Goal: Task Accomplishment & Management: Manage account settings

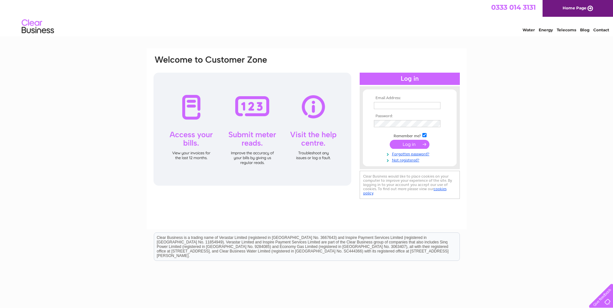
type input "accounts@mkyfabrication.co.uk"
click at [411, 144] on input "submit" at bounding box center [409, 144] width 40 height 9
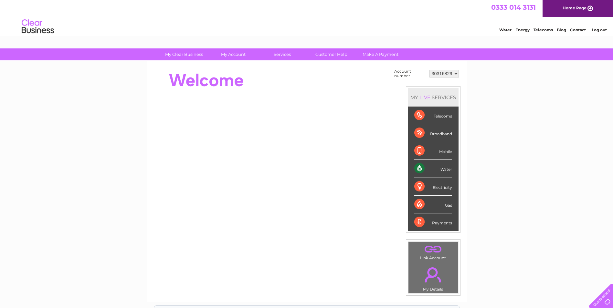
click at [456, 72] on select "30316829 30322502" at bounding box center [443, 74] width 29 height 8
select select "30322502"
click at [429, 70] on select "30316829 30322502" at bounding box center [443, 74] width 29 height 8
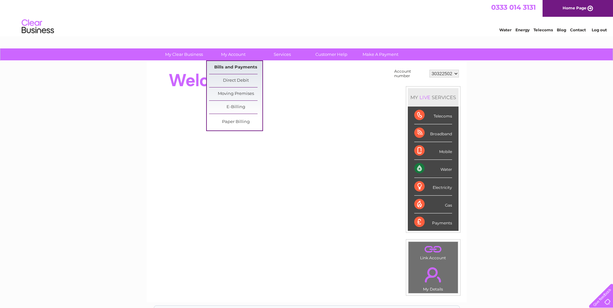
click at [239, 67] on link "Bills and Payments" at bounding box center [235, 67] width 53 height 13
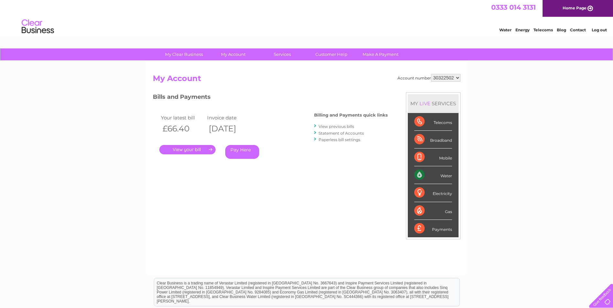
click at [193, 149] on link "." at bounding box center [187, 149] width 56 height 9
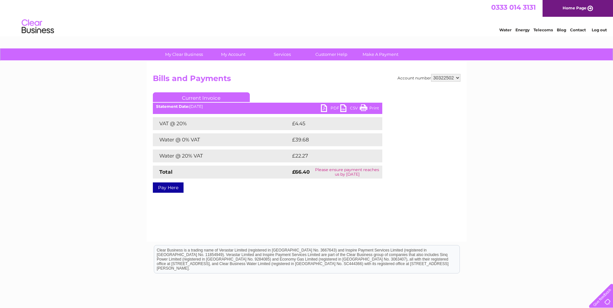
click at [372, 108] on link "Print" at bounding box center [368, 108] width 19 height 9
click at [325, 109] on link "PDF" at bounding box center [330, 108] width 19 height 9
click at [454, 78] on select "30316829 30322502" at bounding box center [445, 78] width 29 height 8
select select "30316829"
click at [431, 74] on select "30316829 30322502" at bounding box center [445, 78] width 29 height 8
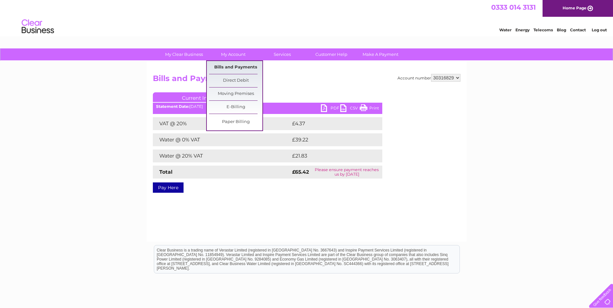
click at [236, 66] on link "Bills and Payments" at bounding box center [235, 67] width 53 height 13
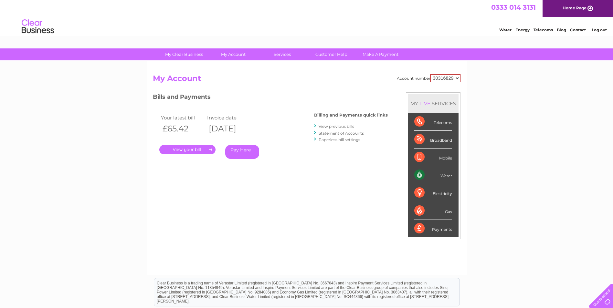
click at [195, 149] on link "." at bounding box center [187, 149] width 56 height 9
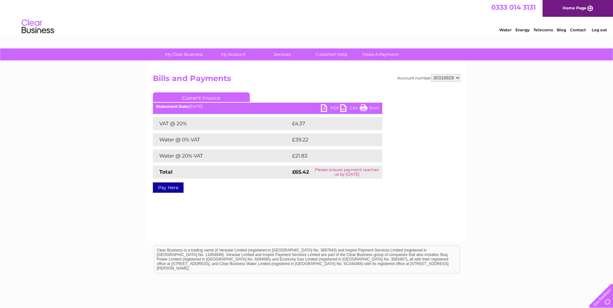
click at [325, 107] on link "PDF" at bounding box center [330, 108] width 19 height 9
click at [599, 30] on link "Log out" at bounding box center [598, 29] width 15 height 5
